Goal: Navigation & Orientation: Find specific page/section

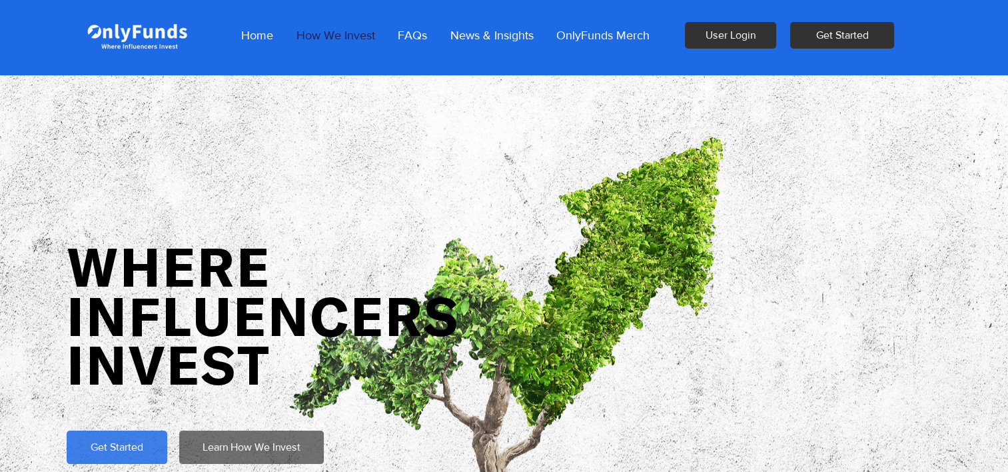
click at [332, 42] on p "How We Invest" at bounding box center [336, 35] width 92 height 33
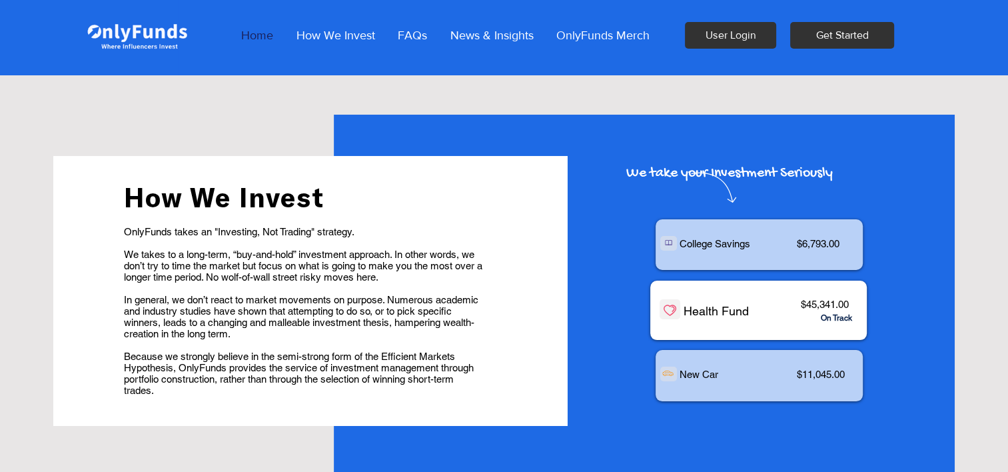
click at [266, 33] on p "Home" at bounding box center [257, 35] width 45 height 33
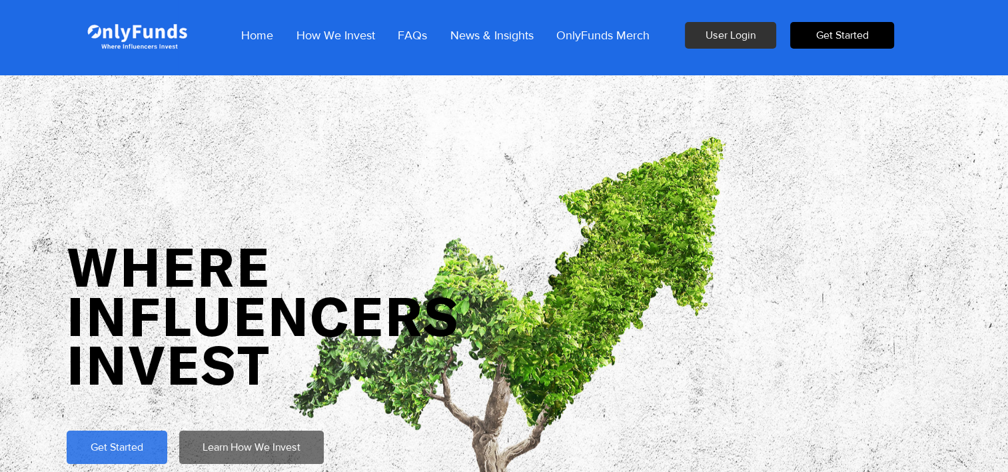
click at [845, 37] on span "Get Started" at bounding box center [842, 35] width 53 height 15
